Goal: Task Accomplishment & Management: Manage account settings

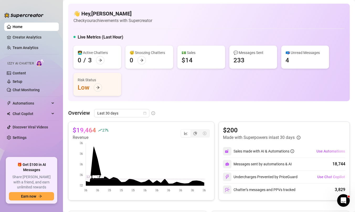
scroll to position [205, 0]
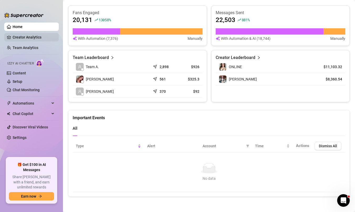
click at [40, 38] on link "Creator Analytics" at bounding box center [34, 37] width 42 height 8
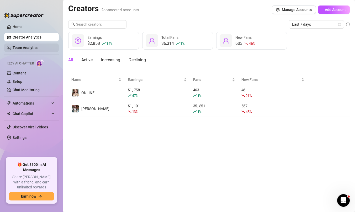
click at [34, 46] on link "Team Analytics" at bounding box center [26, 48] width 26 height 4
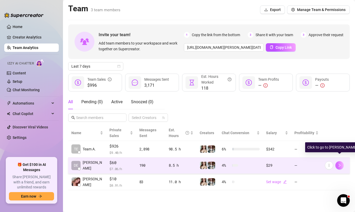
click at [338, 164] on icon "right" at bounding box center [339, 165] width 2 height 3
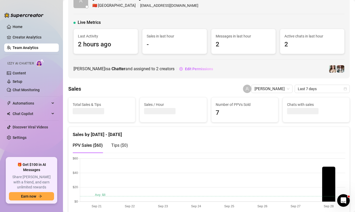
scroll to position [38, 0]
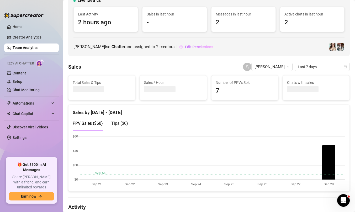
click at [185, 47] on span "Edit Permissions" at bounding box center [199, 47] width 28 height 4
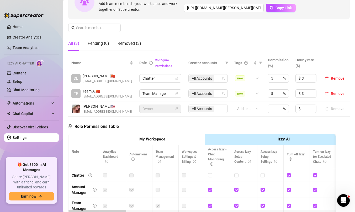
scroll to position [63, 0]
click at [165, 80] on span "Chatter" at bounding box center [160, 78] width 36 height 8
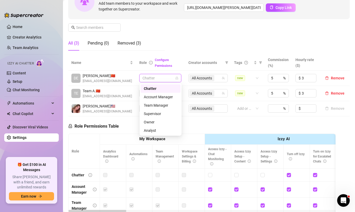
click at [164, 89] on div "Chatter" at bounding box center [161, 89] width 34 height 6
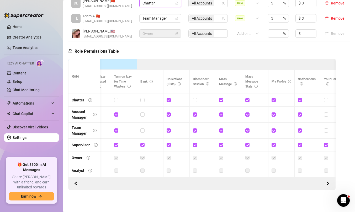
scroll to position [0, 249]
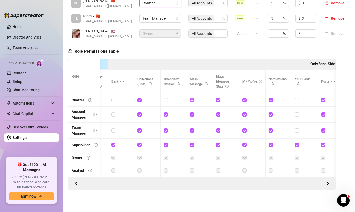
click at [193, 100] on input "checkbox" at bounding box center [192, 100] width 4 height 4
checkbox input "true"
click at [218, 100] on input "checkbox" at bounding box center [218, 100] width 4 height 4
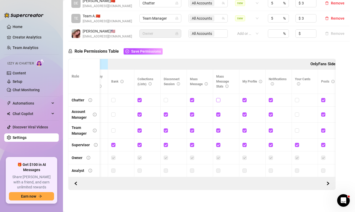
checkbox input "true"
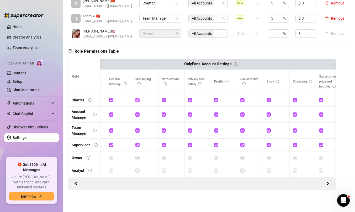
click at [138, 100] on input "checkbox" at bounding box center [137, 100] width 4 height 4
checkbox input "true"
